Goal: Obtain resource: Download file/media

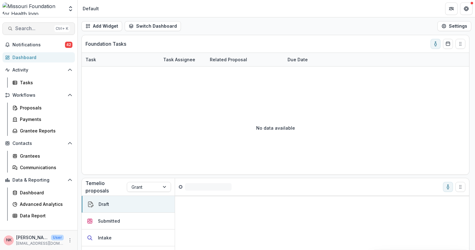
click at [30, 32] on button "Search... Ctrl + K" at bounding box center [38, 28] width 72 height 12
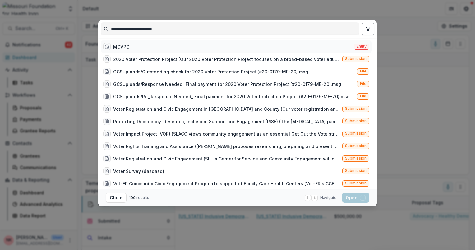
type input "**********"
click at [365, 46] on span "Entity" at bounding box center [362, 46] width 10 height 4
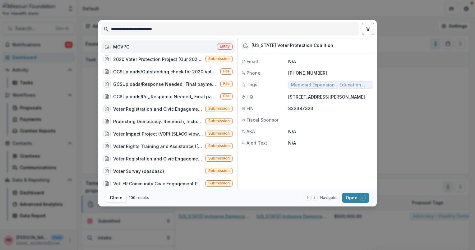
click at [220, 46] on span "Entity" at bounding box center [225, 46] width 10 height 4
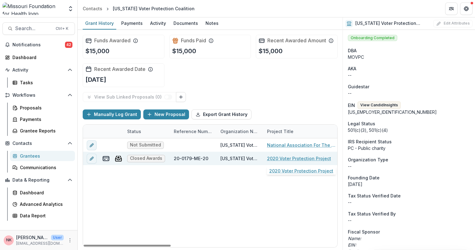
click at [297, 160] on link "2020 Voter Protection Project" at bounding box center [299, 158] width 64 height 7
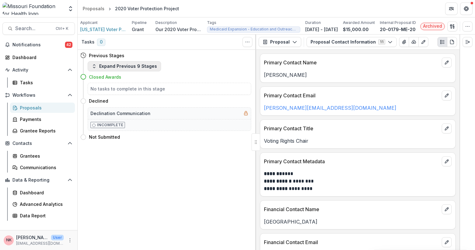
click at [131, 63] on button "Expand Previous 9 Stages" at bounding box center [124, 66] width 73 height 10
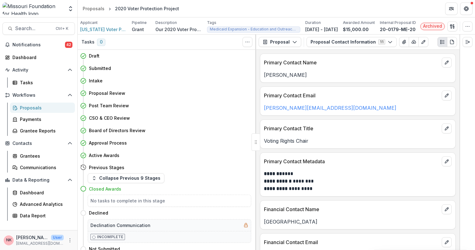
click at [34, 107] on div "Proposals" at bounding box center [45, 108] width 50 height 7
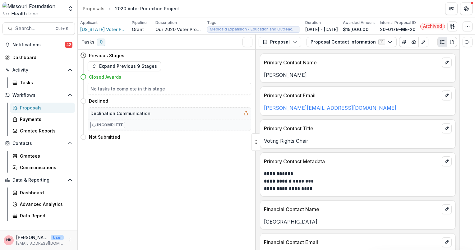
click at [35, 105] on div "Proposals" at bounding box center [45, 108] width 50 height 7
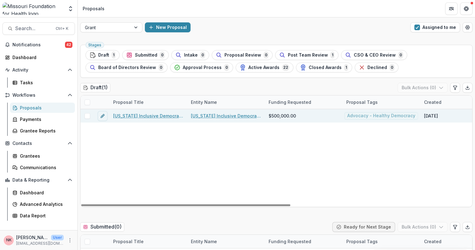
click at [138, 117] on link "[US_STATE] Inclusive Democracy Fund" at bounding box center [148, 116] width 70 height 7
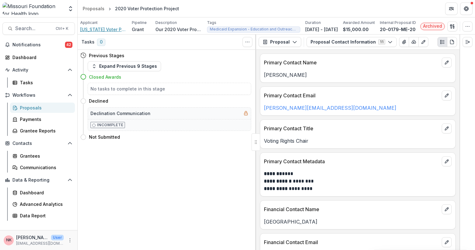
click at [112, 30] on span "[US_STATE] Voter Protection Coalition" at bounding box center [103, 29] width 47 height 7
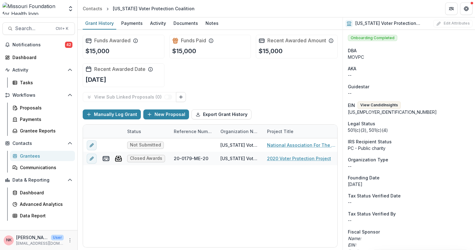
click at [20, 51] on div "Notifications 42 Dashboard Activity Tasks Workflows Proposals Payments Grantee …" at bounding box center [38, 135] width 77 height 190
click at [20, 53] on link "Dashboard" at bounding box center [38, 57] width 72 height 10
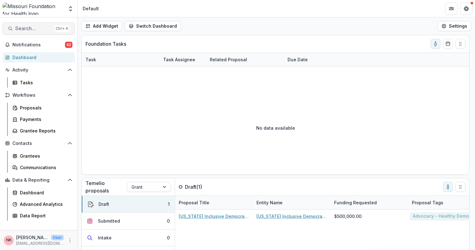
click at [27, 30] on span "Search..." at bounding box center [33, 29] width 37 height 6
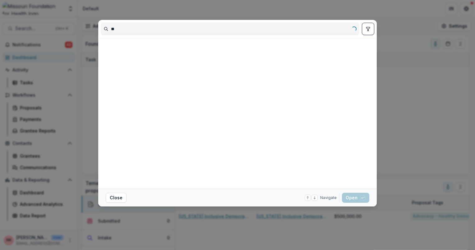
type input "*"
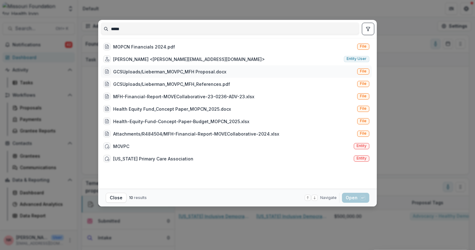
type input "*****"
click at [363, 72] on span "File" at bounding box center [363, 71] width 7 height 4
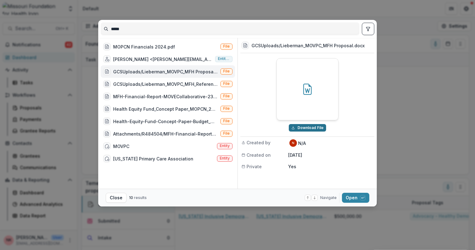
click at [313, 124] on button "Download File" at bounding box center [307, 127] width 37 height 7
click at [281, 189] on footer "Close 10 results Navigate up and down with arrow keys Open with enter key" at bounding box center [237, 198] width 279 height 18
click at [357, 196] on button "Open with enter key" at bounding box center [355, 198] width 27 height 10
